Goal: Task Accomplishment & Management: Manage account settings

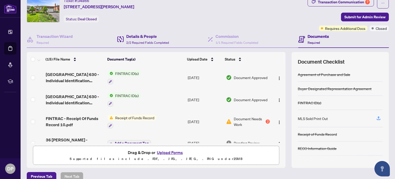
scroll to position [27, 0]
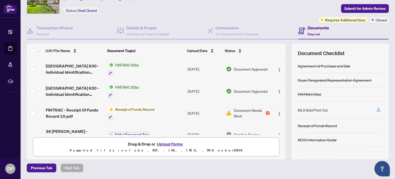
click at [309, 32] on span "Required" at bounding box center [313, 34] width 12 height 4
click at [309, 27] on h4 "Documents" at bounding box center [317, 28] width 21 height 6
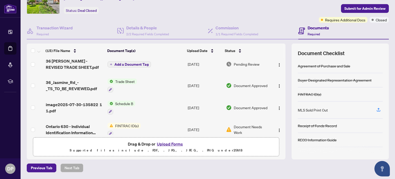
scroll to position [66, 0]
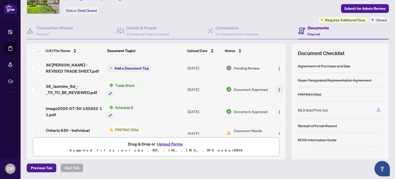
click at [277, 88] on img "button" at bounding box center [279, 90] width 4 height 4
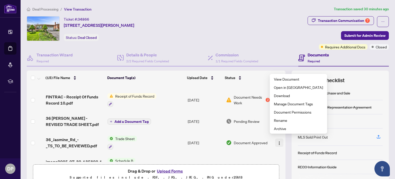
scroll to position [42, 0]
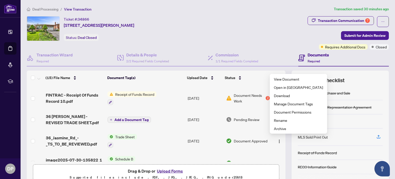
click at [256, 110] on td "Pending Review" at bounding box center [248, 119] width 48 height 21
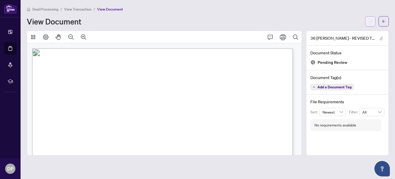
click at [369, 21] on icon "ellipsis" at bounding box center [370, 22] width 4 height 4
click at [343, 34] on span "Download" at bounding box center [351, 33] width 39 height 6
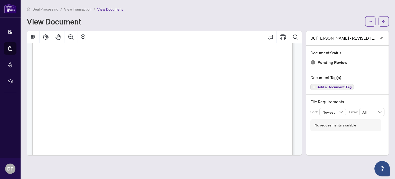
scroll to position [157, 0]
click at [268, 20] on div "View Document" at bounding box center [194, 21] width 335 height 8
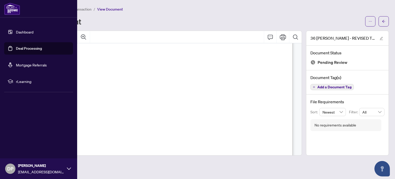
click at [23, 46] on link "Deal Processing" at bounding box center [29, 48] width 26 height 5
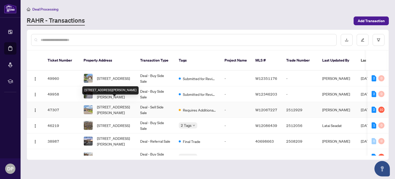
click at [118, 104] on span "[STREET_ADDRESS][PERSON_NAME]" at bounding box center [114, 109] width 35 height 11
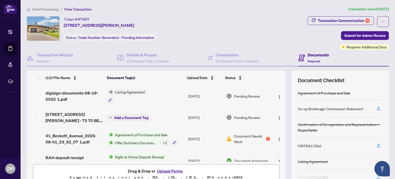
click at [311, 56] on h4 "Documents" at bounding box center [317, 55] width 21 height 6
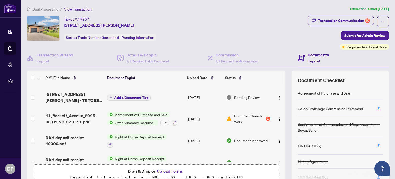
scroll to position [27, 0]
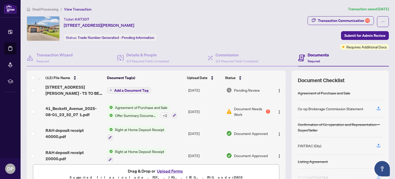
click at [312, 57] on h4 "Documents" at bounding box center [317, 55] width 21 height 6
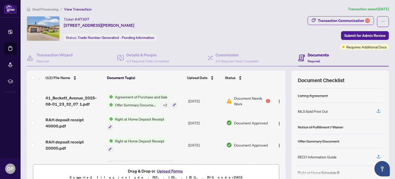
scroll to position [68, 0]
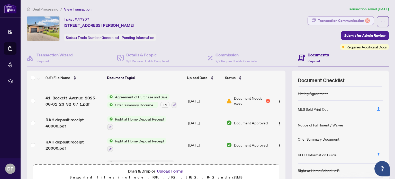
click at [349, 21] on div "Transaction Communication 10" at bounding box center [343, 20] width 52 height 8
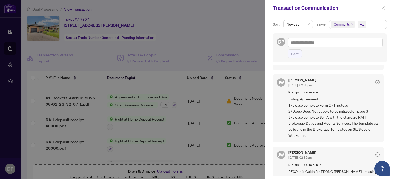
scroll to position [208, 0]
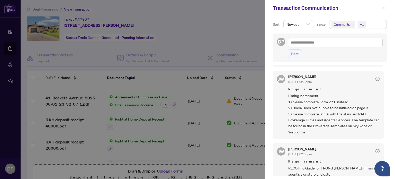
click at [383, 8] on icon "close" at bounding box center [383, 7] width 3 height 3
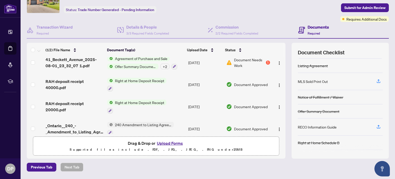
scroll to position [48, 0]
click at [11, 33] on icon at bounding box center [10, 31] width 5 height 5
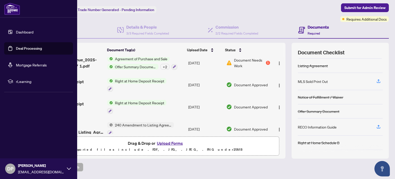
click at [32, 47] on link "Deal Processing" at bounding box center [29, 48] width 26 height 5
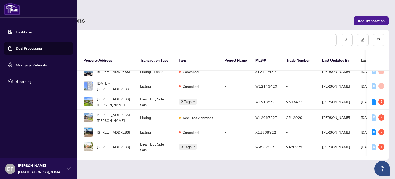
scroll to position [100, 0]
click at [128, 112] on span "[STREET_ADDRESS][PERSON_NAME]" at bounding box center [114, 116] width 35 height 11
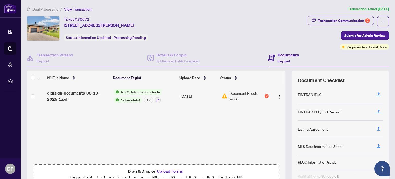
click at [245, 93] on span "Document Needs Work" at bounding box center [246, 95] width 34 height 11
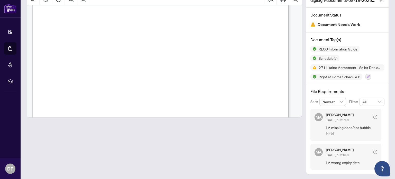
scroll to position [4453, 0]
click at [13, 48] on li "Deal Processing" at bounding box center [10, 48] width 12 height 12
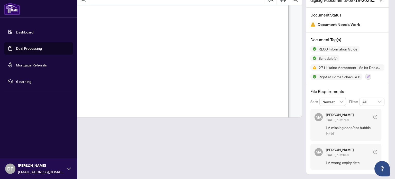
click at [30, 47] on link "Deal Processing" at bounding box center [29, 48] width 26 height 5
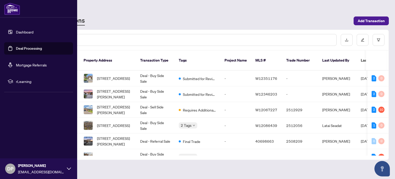
click at [208, 107] on span "Requires Additional Docs" at bounding box center [199, 110] width 33 height 6
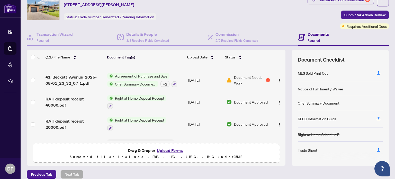
scroll to position [25, 0]
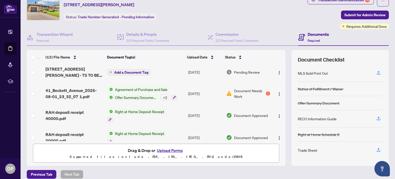
click at [245, 88] on span "Document Needs Work" at bounding box center [249, 93] width 31 height 11
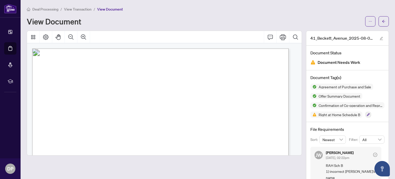
click at [16, 28] on li "Dashboard" at bounding box center [10, 32] width 12 height 12
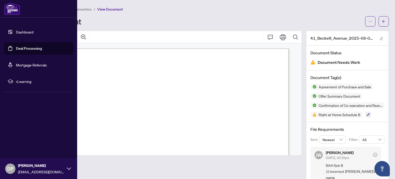
click at [39, 46] on link "Deal Processing" at bounding box center [29, 48] width 26 height 5
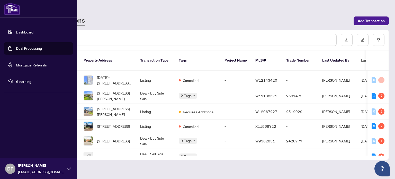
scroll to position [107, 0]
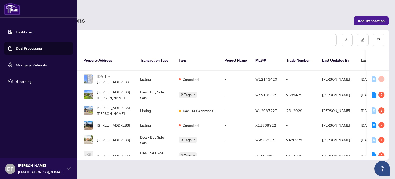
click at [125, 105] on span "[STREET_ADDRESS][PERSON_NAME]" at bounding box center [114, 110] width 35 height 11
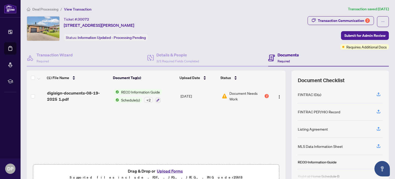
click at [253, 94] on span "Document Needs Work" at bounding box center [246, 95] width 34 height 11
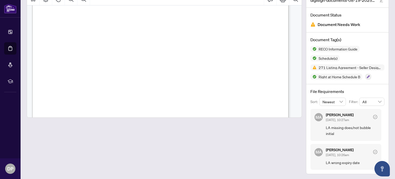
scroll to position [4471, 0]
click at [12, 32] on icon at bounding box center [10, 31] width 5 height 5
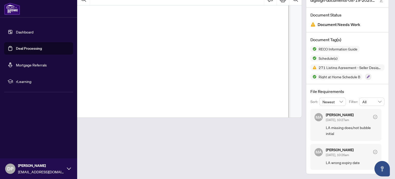
click at [38, 46] on link "Deal Processing" at bounding box center [29, 48] width 26 height 5
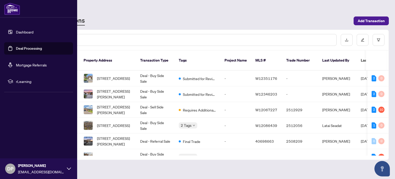
click at [160, 102] on td "Deal - Sell Side Sale" at bounding box center [155, 110] width 39 height 16
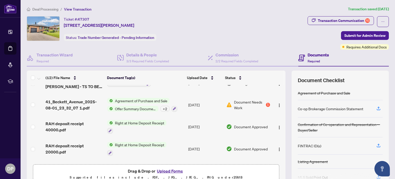
scroll to position [37, 0]
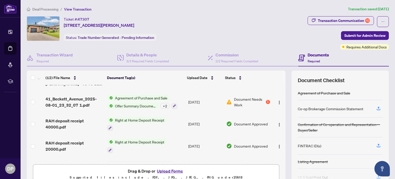
click at [246, 99] on span "Document Needs Work" at bounding box center [249, 101] width 31 height 11
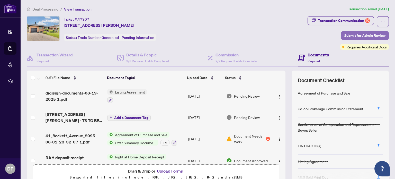
click at [354, 36] on span "Submit for Admin Review" at bounding box center [364, 35] width 41 height 8
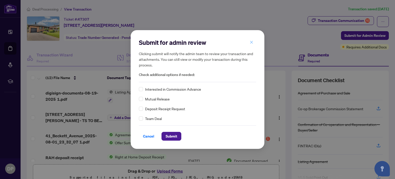
click at [254, 40] on button "button" at bounding box center [251, 42] width 10 height 9
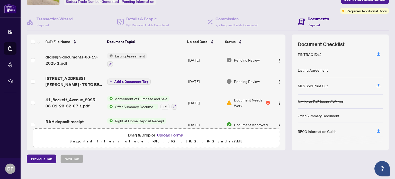
scroll to position [69, 0]
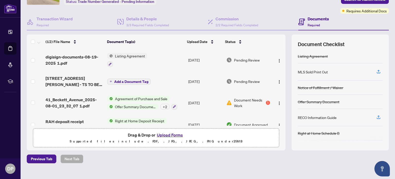
click at [79, 56] on span "digisign-documents-08-19-2025 1.pdf" at bounding box center [74, 60] width 58 height 12
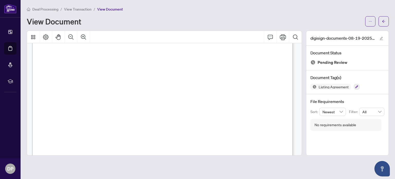
scroll to position [6454, 0]
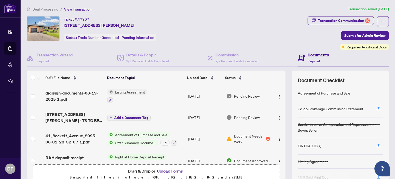
click at [10, 34] on icon at bounding box center [10, 31] width 5 height 5
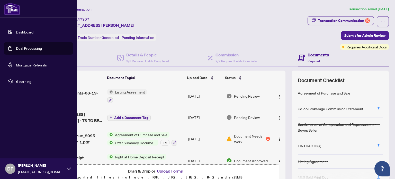
click at [32, 50] on link "Deal Processing" at bounding box center [29, 48] width 26 height 5
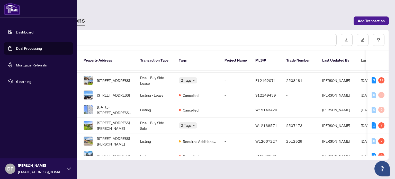
scroll to position [88, 0]
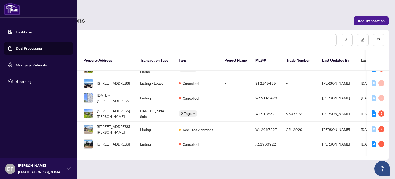
click at [196, 126] on span "Requires Additional Docs" at bounding box center [199, 129] width 33 height 6
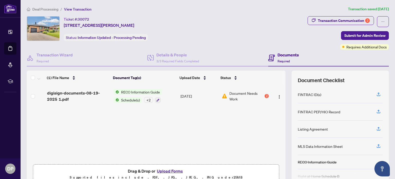
click at [158, 92] on span "RECO Information Guide" at bounding box center [140, 92] width 43 height 6
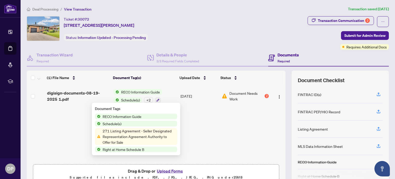
click at [159, 133] on span "271 Listing Agreement - Seller Designated Representation Agreement Authority to…" at bounding box center [138, 136] width 77 height 17
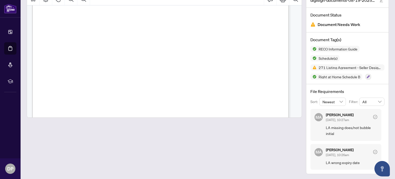
scroll to position [1055, 0]
